Goal: Task Accomplishment & Management: Complete application form

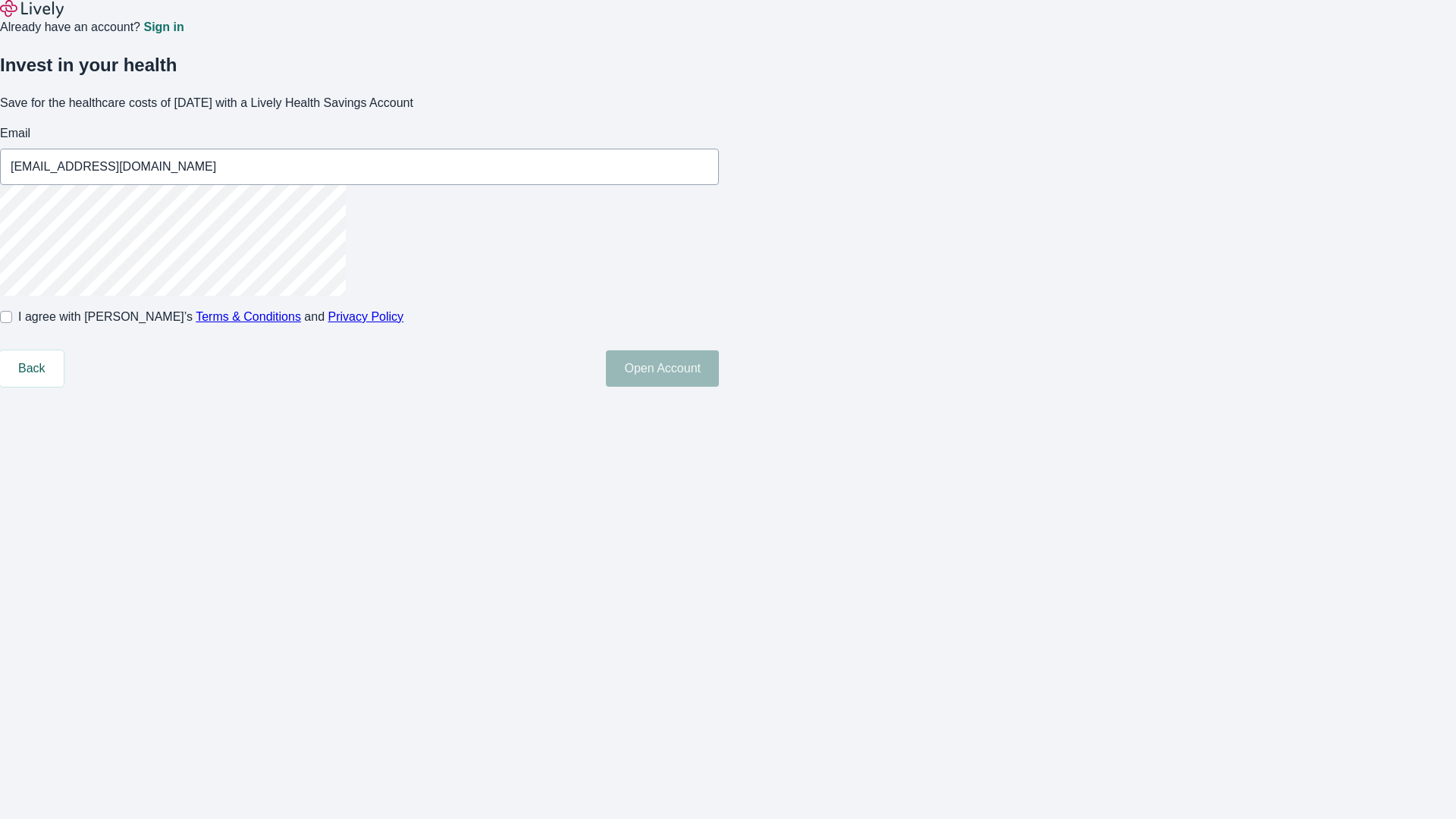
click at [12, 323] on input "I agree with Lively’s Terms & Conditions and Privacy Policy" at bounding box center [6, 317] width 12 height 12
checkbox input "true"
click at [719, 387] on button "Open Account" at bounding box center [662, 368] width 113 height 36
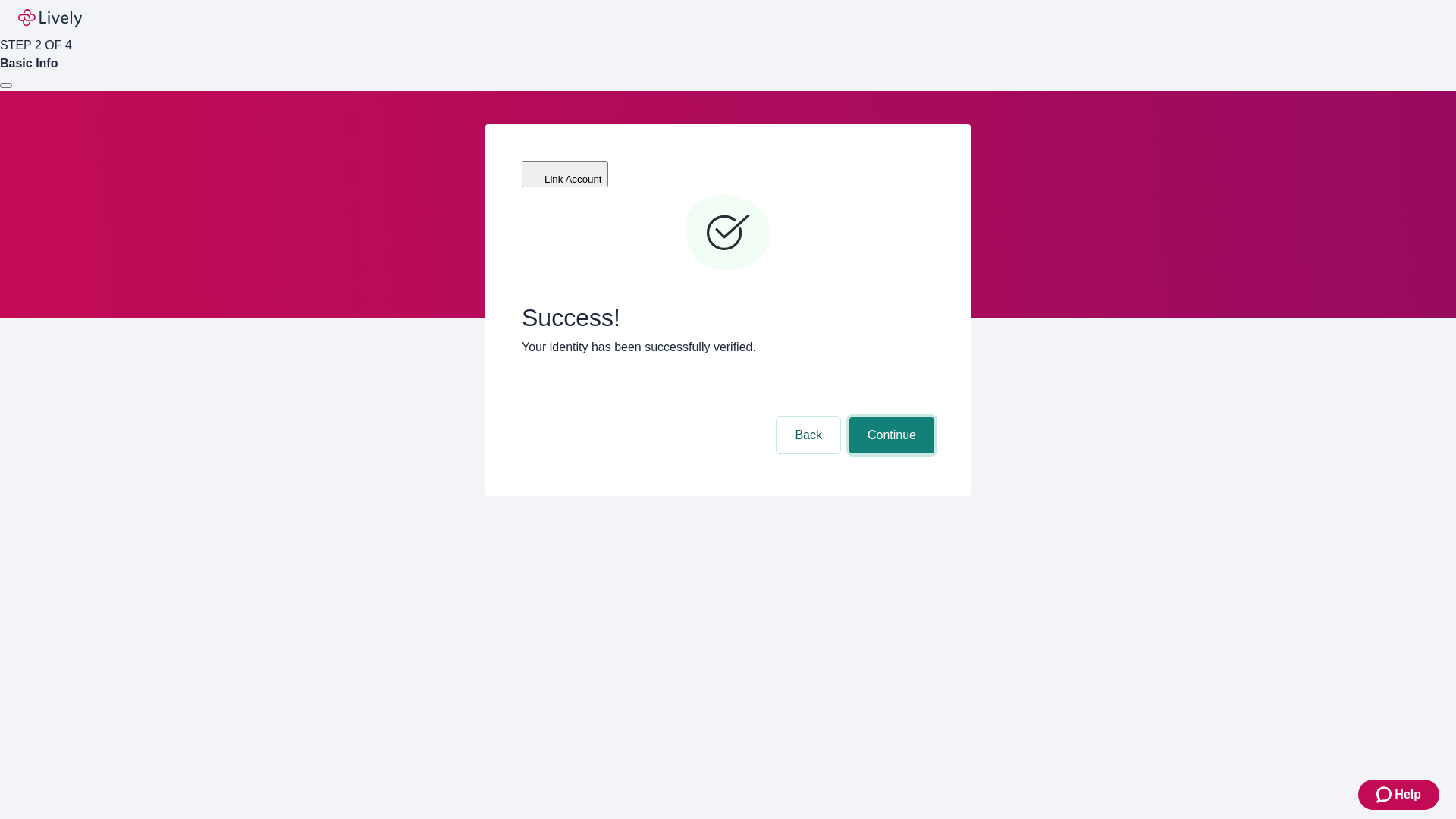
click at [889, 417] on button "Continue" at bounding box center [891, 435] width 85 height 36
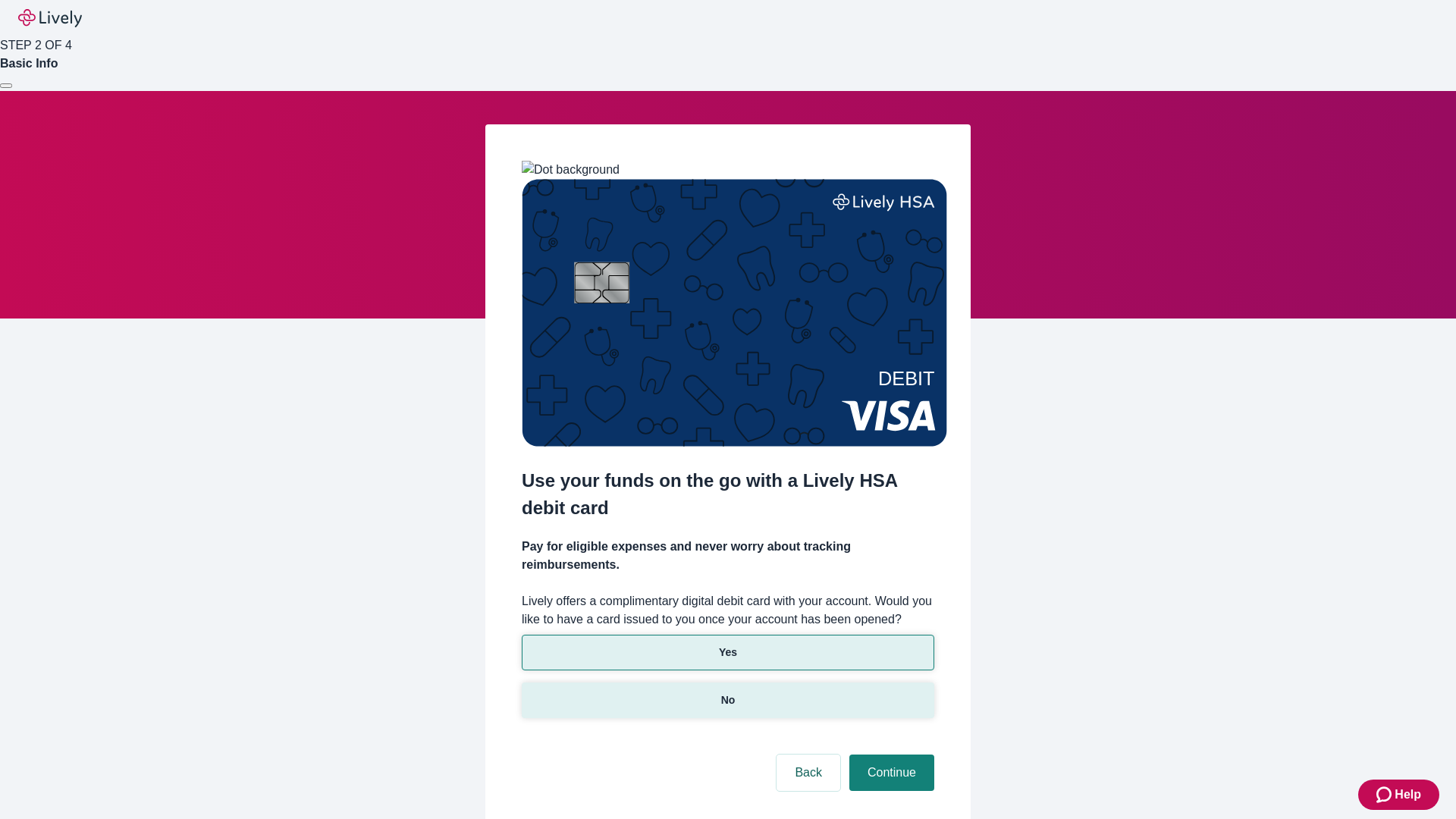
click at [728, 693] on p "No" at bounding box center [728, 700] width 15 height 16
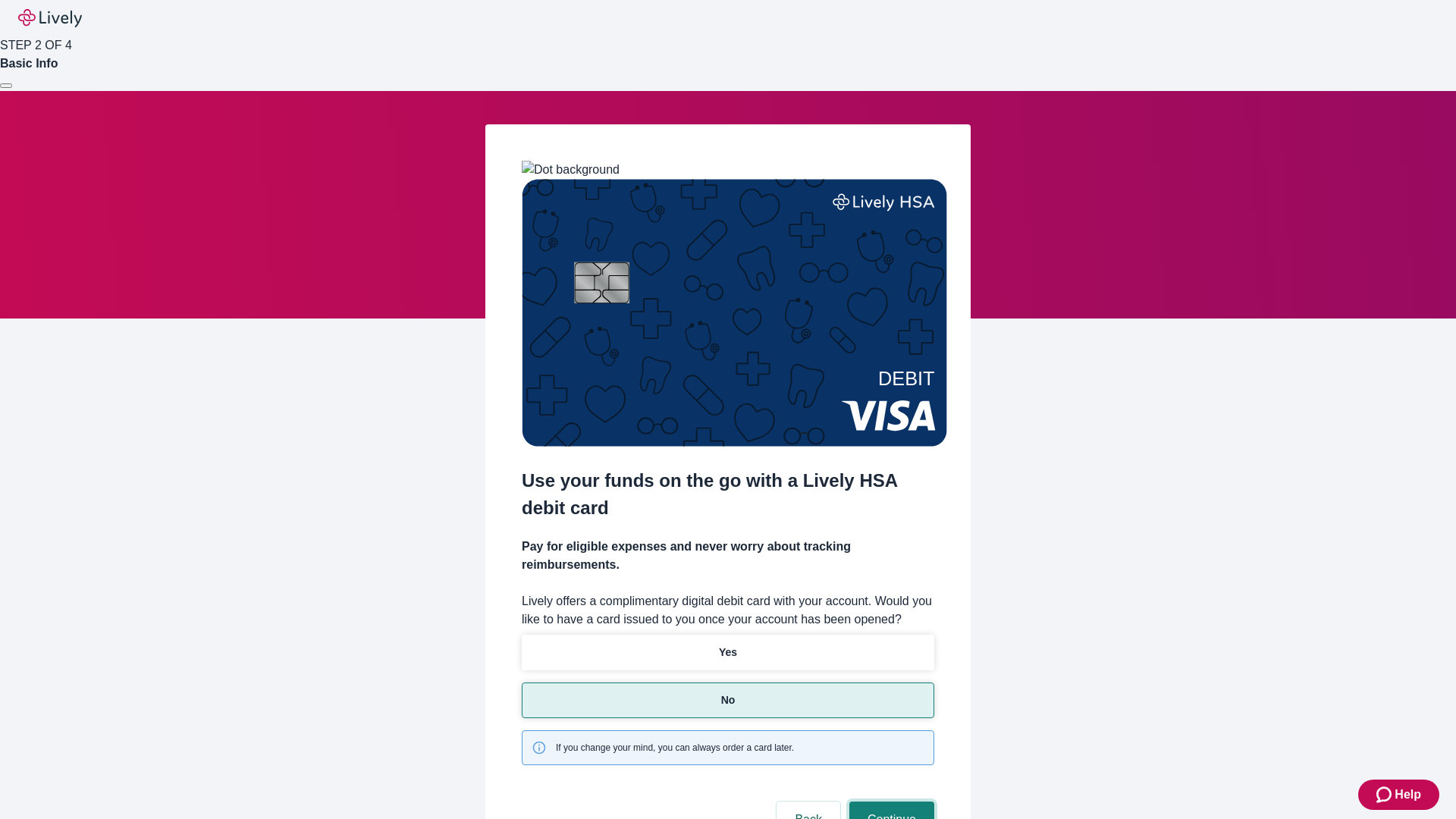
click at [889, 802] on button "Continue" at bounding box center [891, 820] width 85 height 36
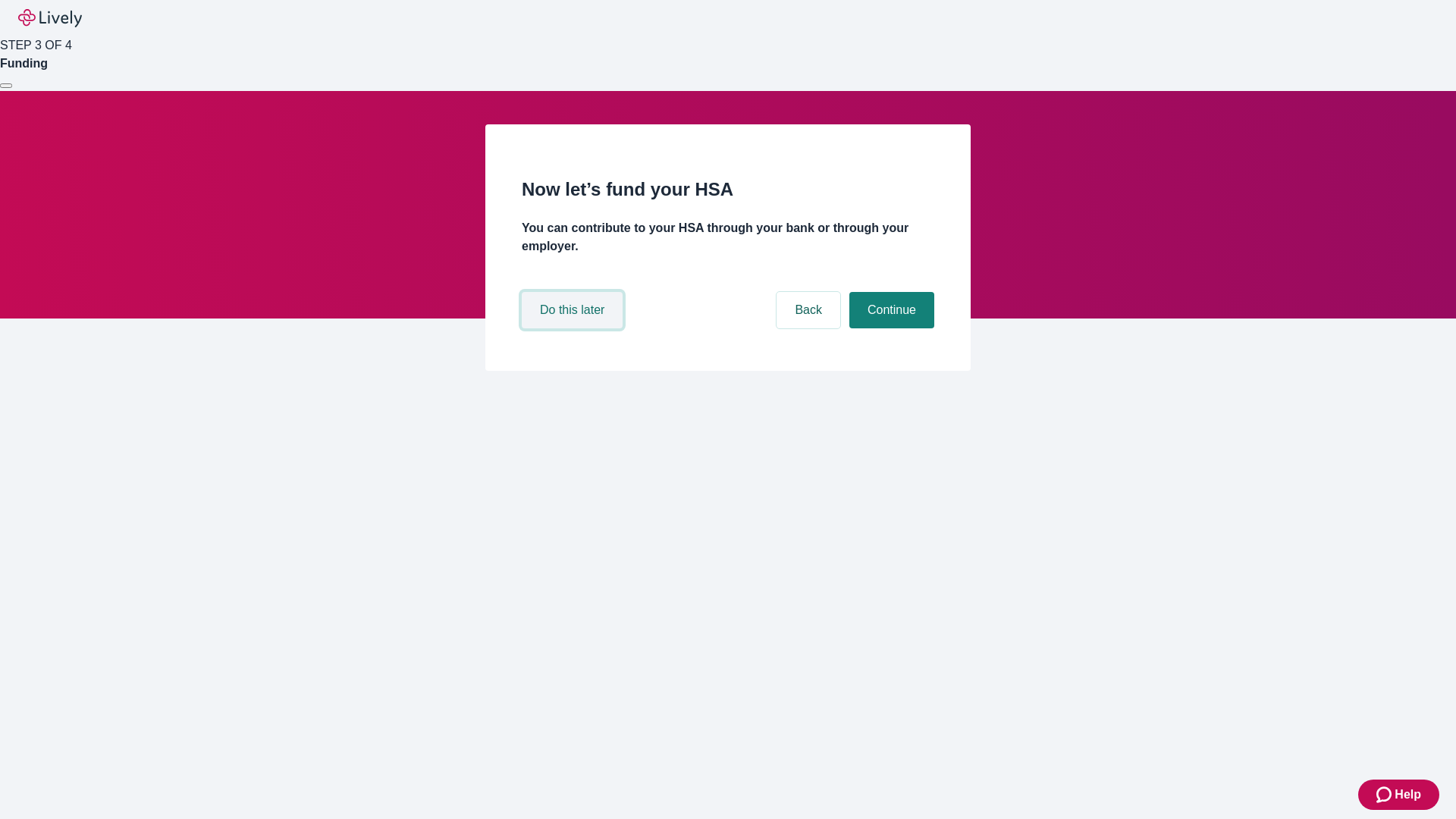
click at [574, 328] on button "Do this later" at bounding box center [572, 310] width 101 height 36
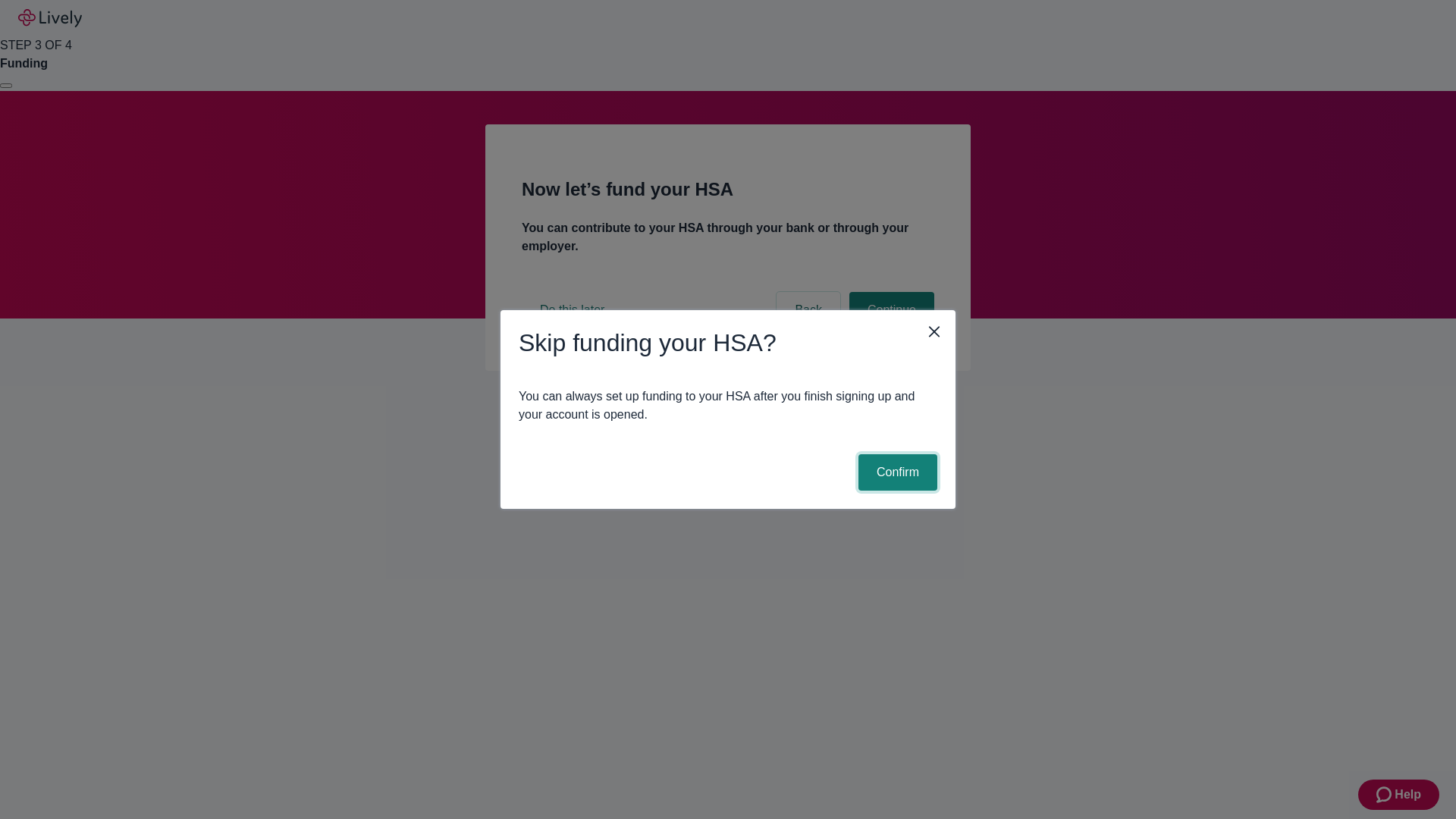
click at [896, 473] on button "Confirm" at bounding box center [898, 472] width 79 height 36
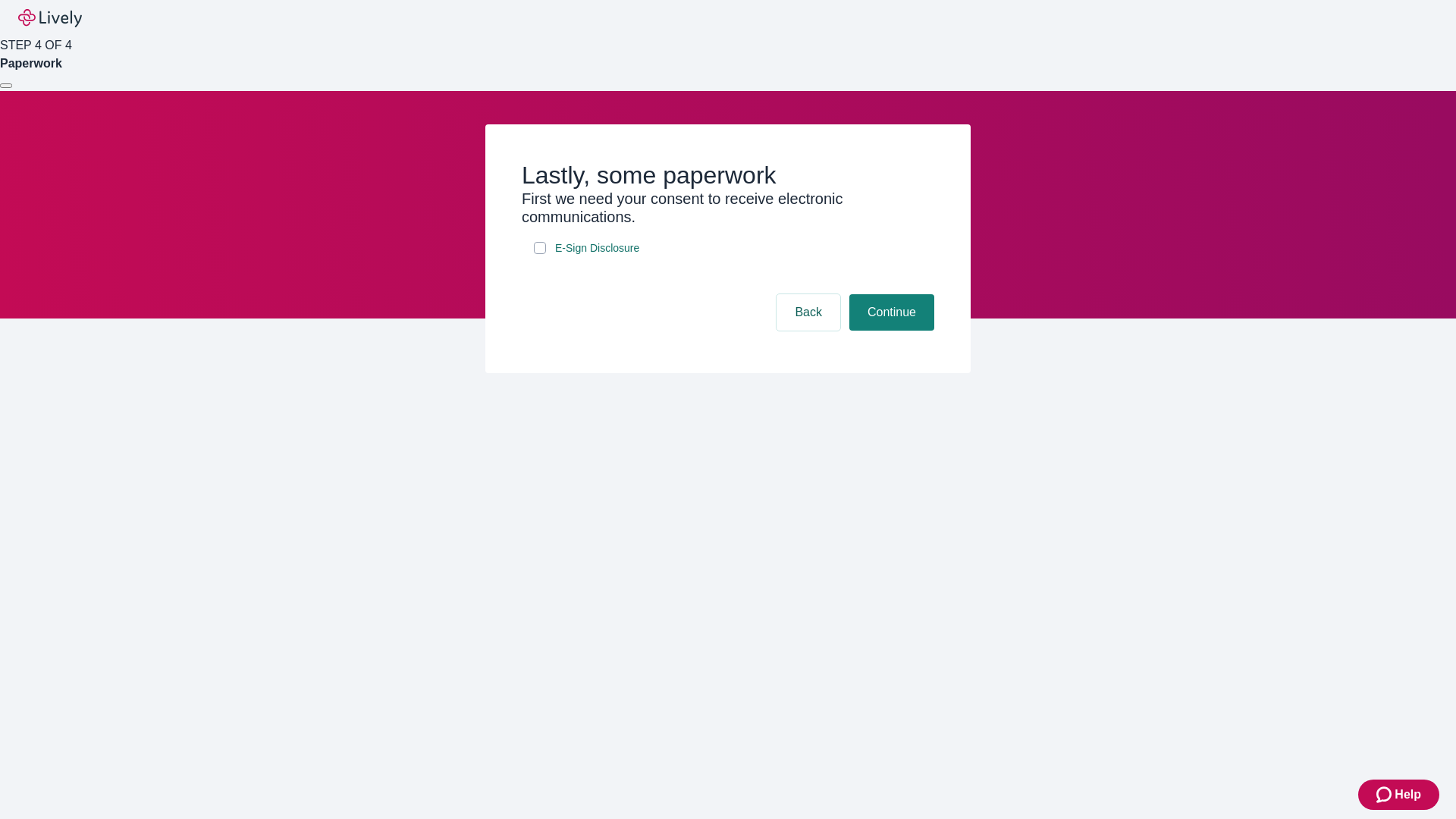
click at [540, 254] on input "E-Sign Disclosure" at bounding box center [540, 248] width 12 height 12
checkbox input "true"
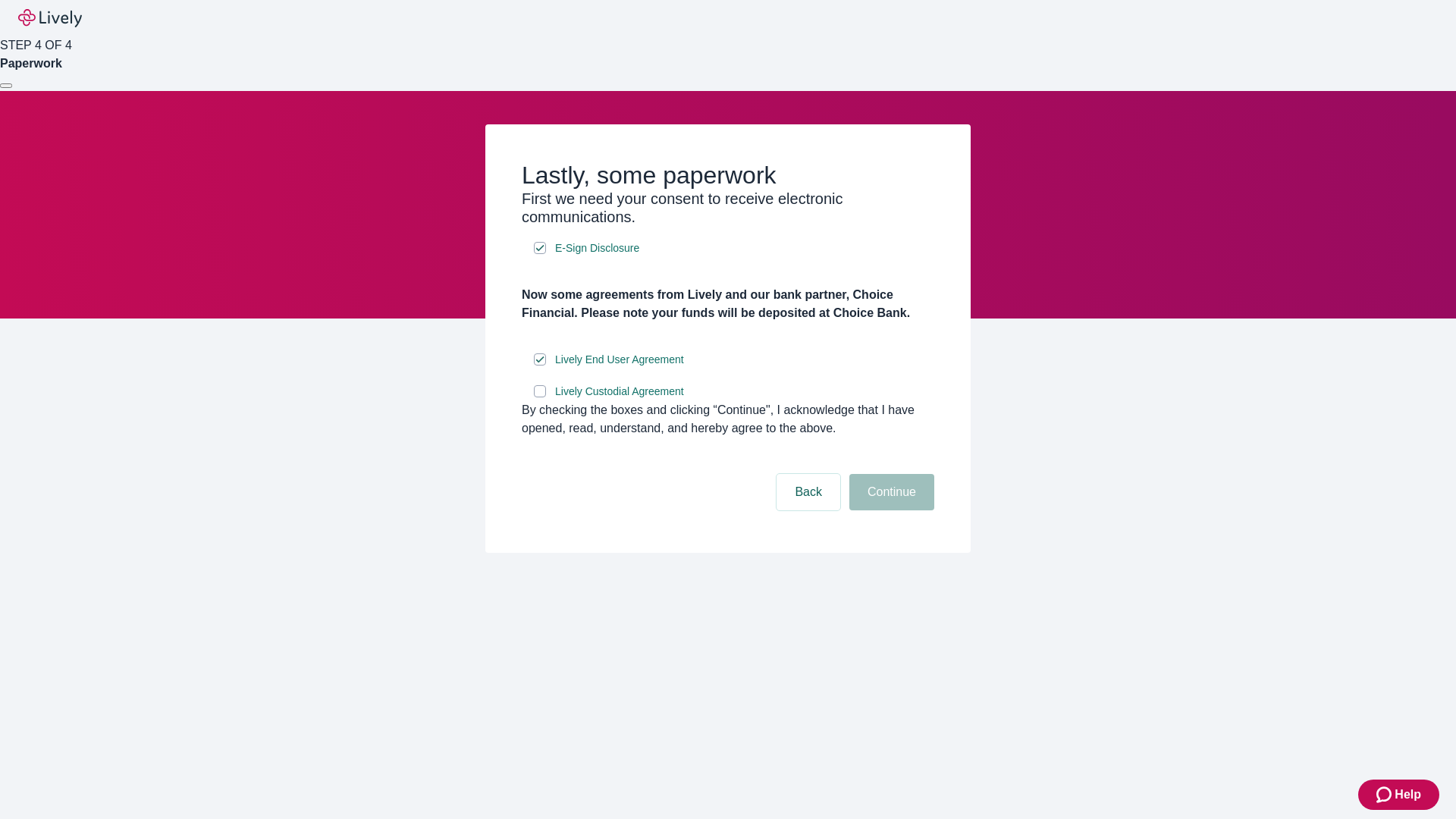
click at [540, 398] on input "Lively Custodial Agreement" at bounding box center [540, 391] width 12 height 12
checkbox input "true"
click at [889, 510] on button "Continue" at bounding box center [891, 492] width 85 height 36
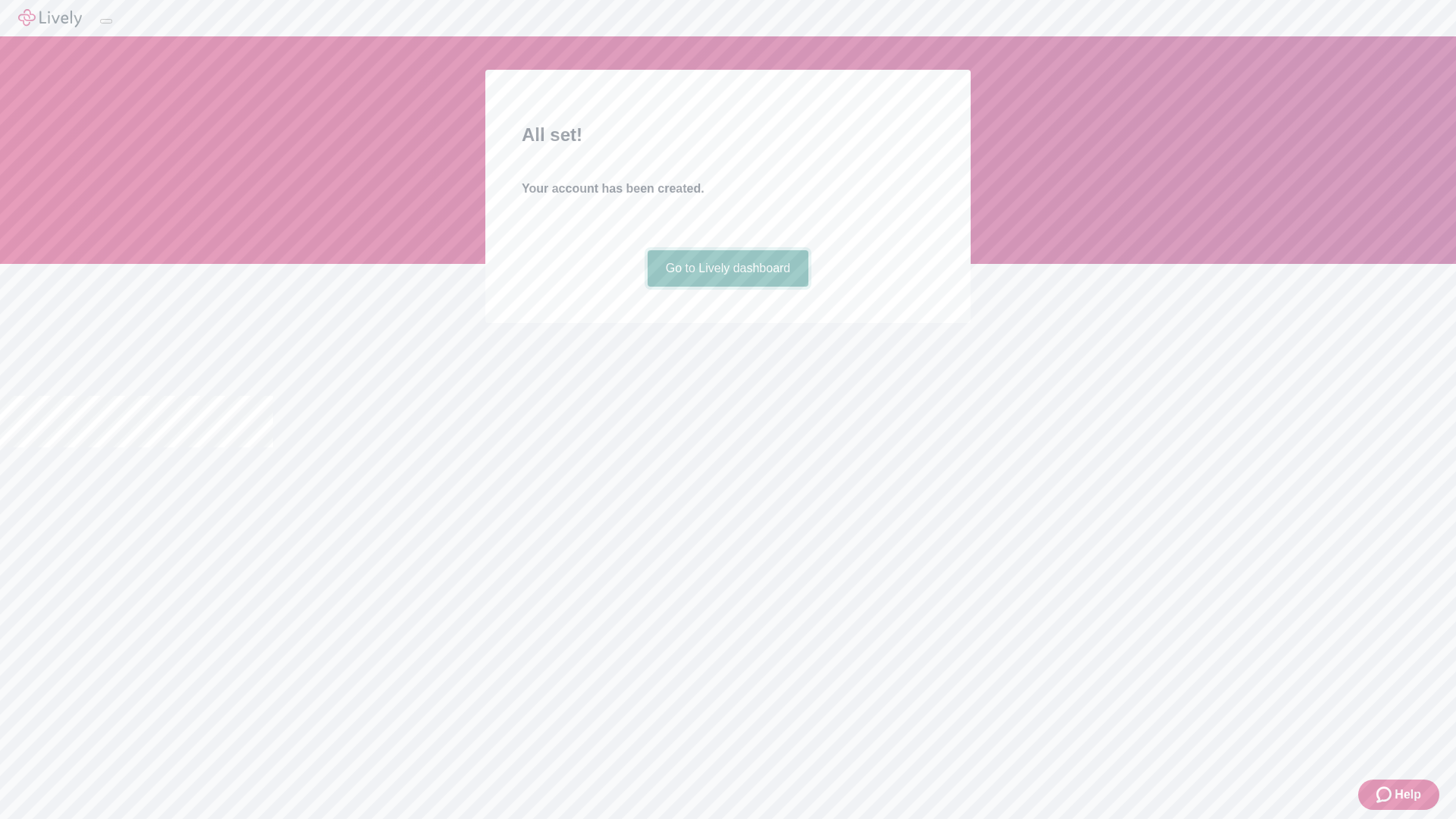
click at [728, 287] on link "Go to Lively dashboard" at bounding box center [728, 268] width 162 height 36
